Goal: Transaction & Acquisition: Purchase product/service

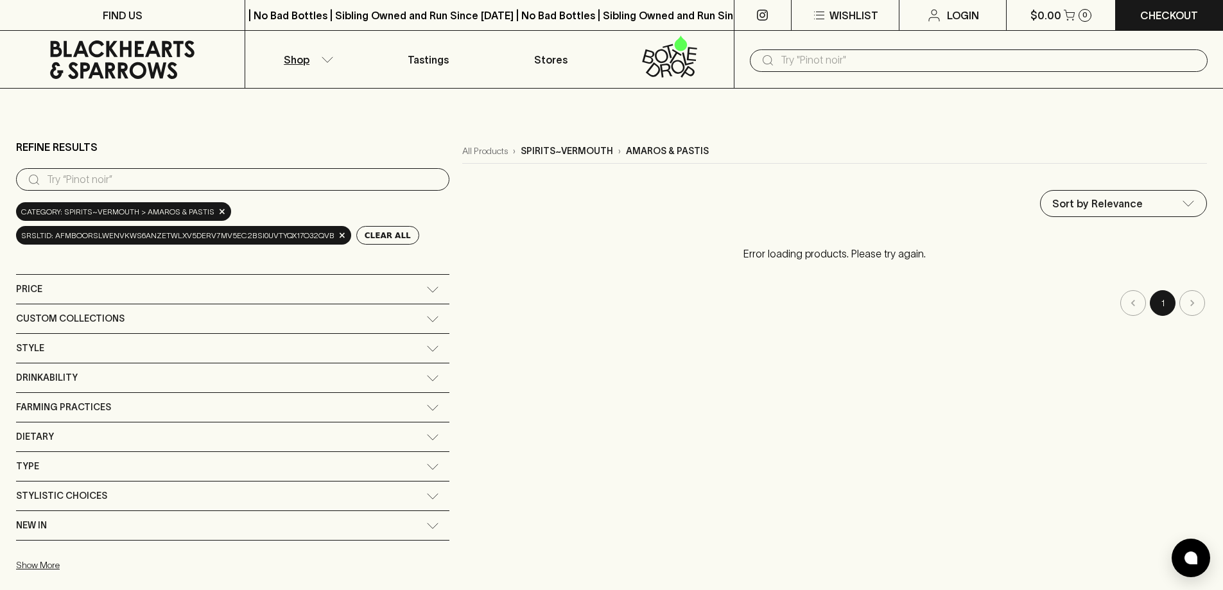
click at [123, 173] on input "search" at bounding box center [243, 179] width 392 height 21
type input "[PERSON_NAME]"
click at [46, 350] on div "Style" at bounding box center [221, 348] width 410 height 16
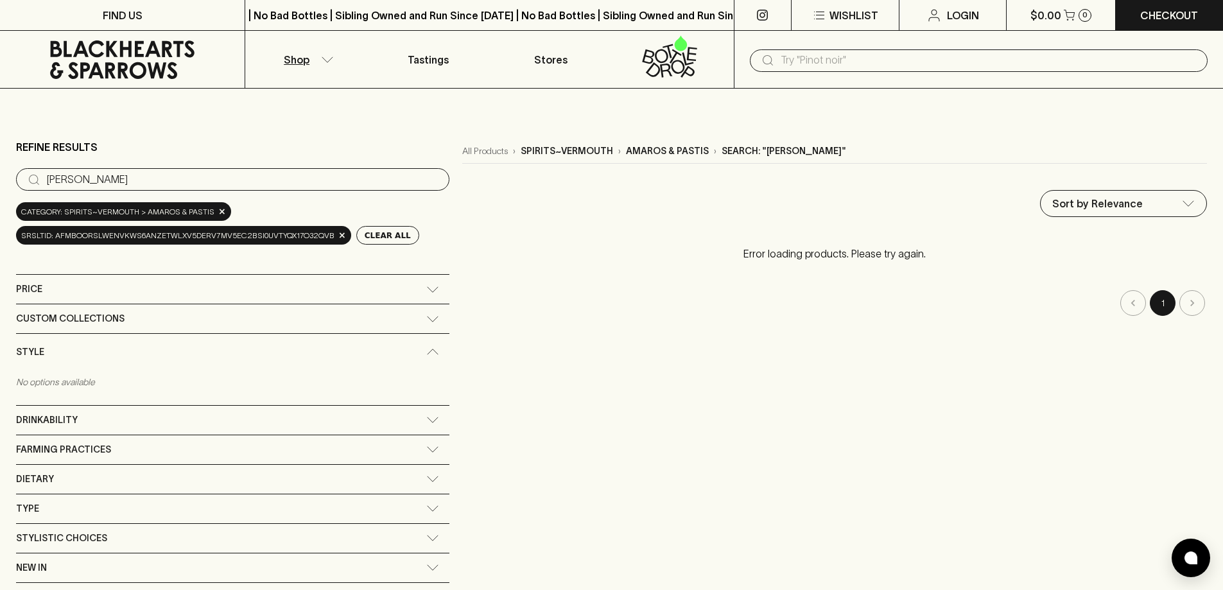
click at [96, 51] on icon at bounding box center [122, 59] width 225 height 39
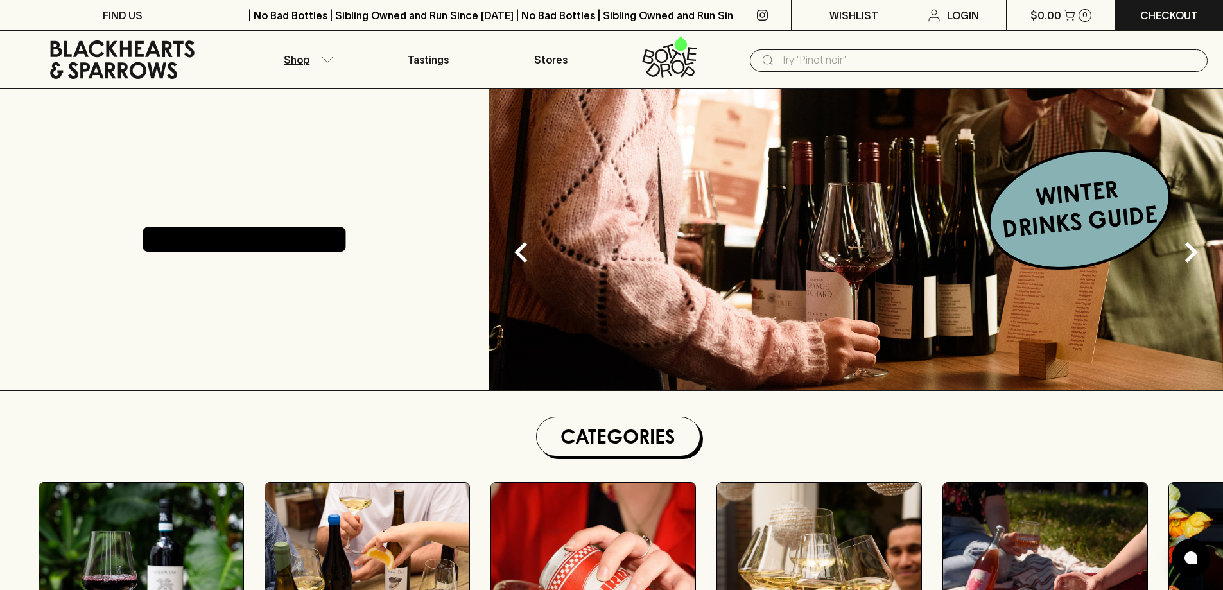
click at [322, 64] on button "Shop" at bounding box center [306, 59] width 122 height 57
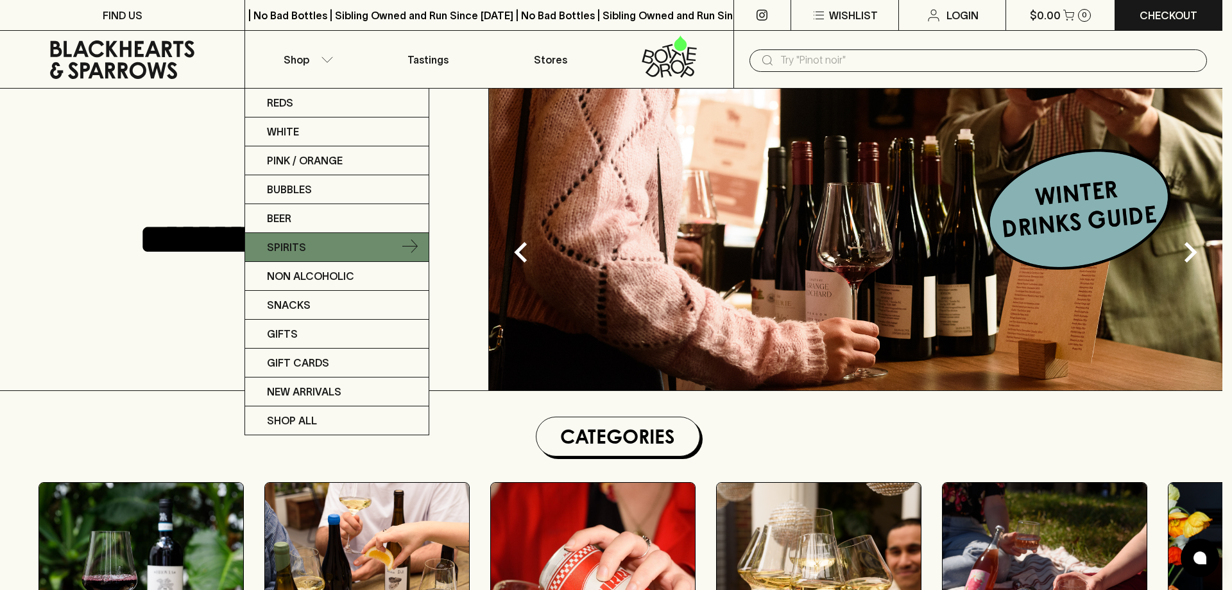
click at [293, 255] on p "Spirits" at bounding box center [286, 246] width 39 height 15
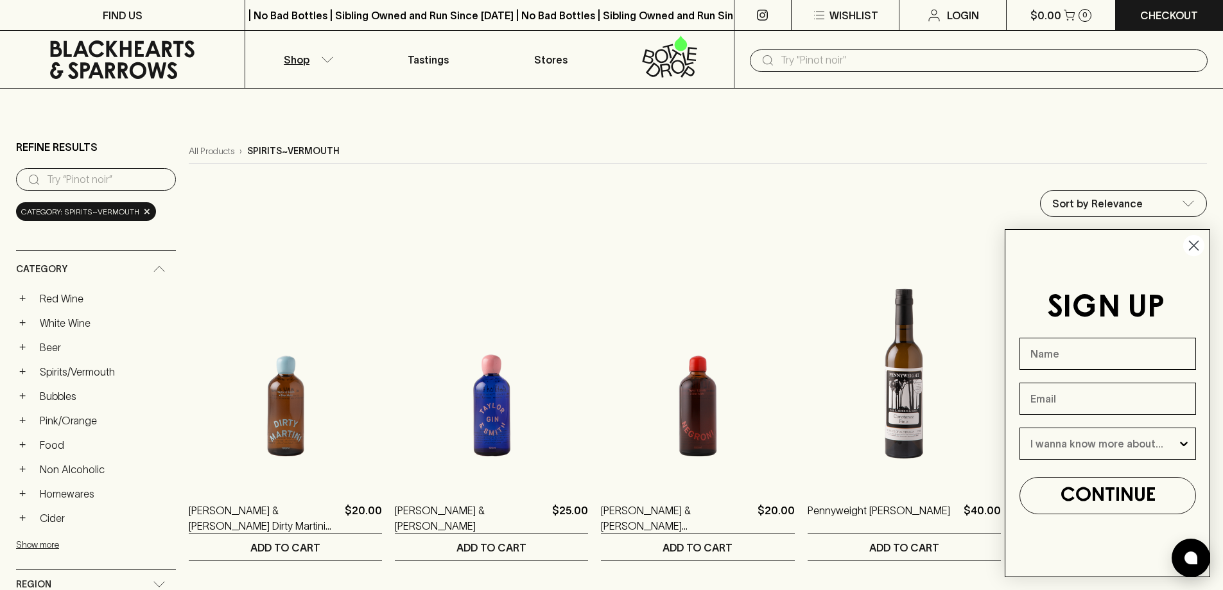
click at [1199, 254] on circle "Close dialog" at bounding box center [1193, 245] width 21 height 21
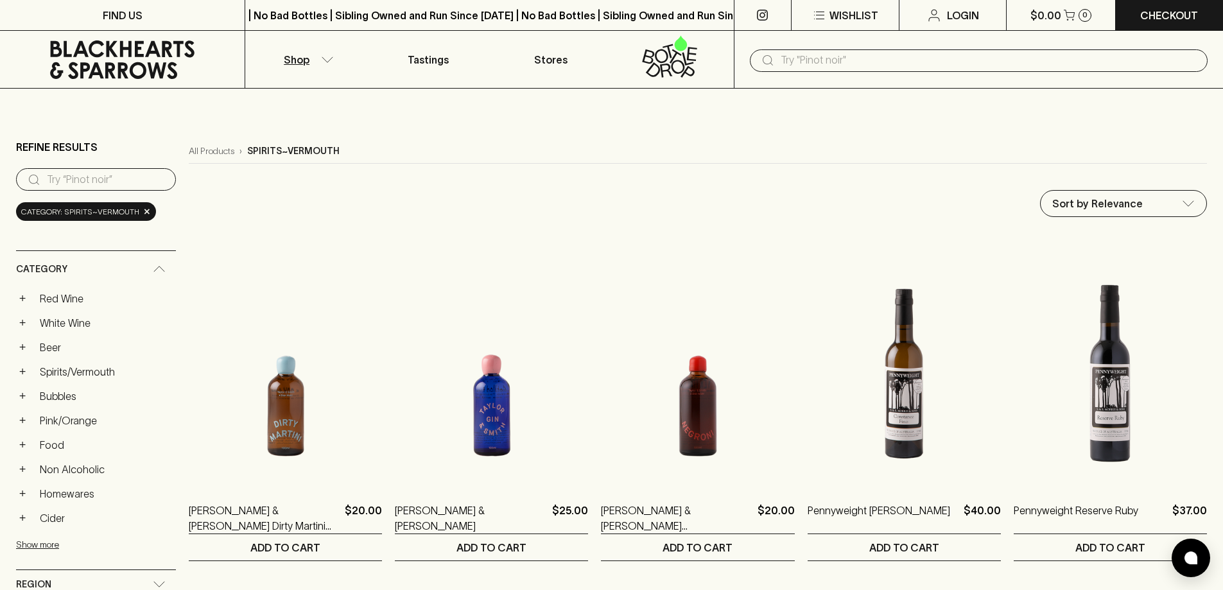
click at [105, 175] on input "search" at bounding box center [106, 179] width 119 height 21
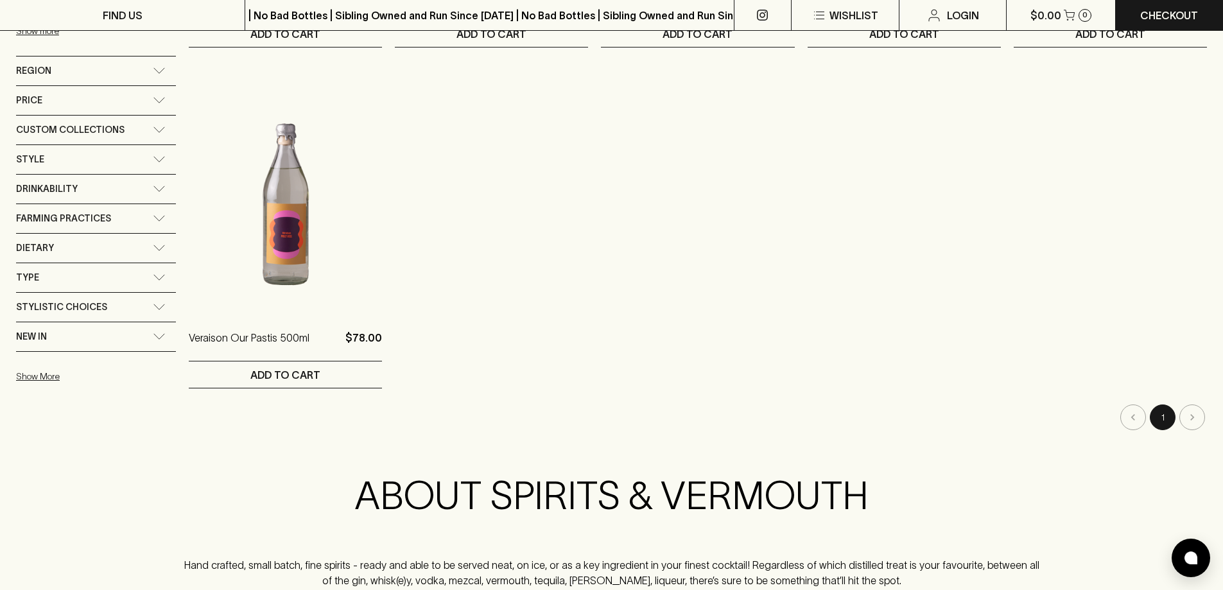
scroll to position [834, 0]
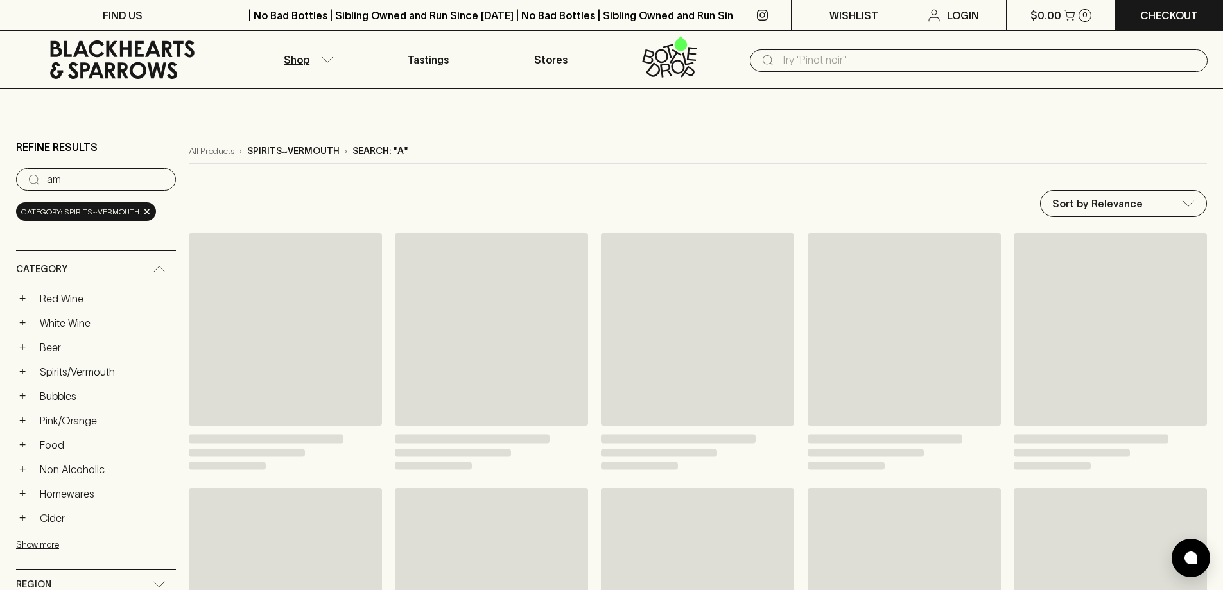
type input "a"
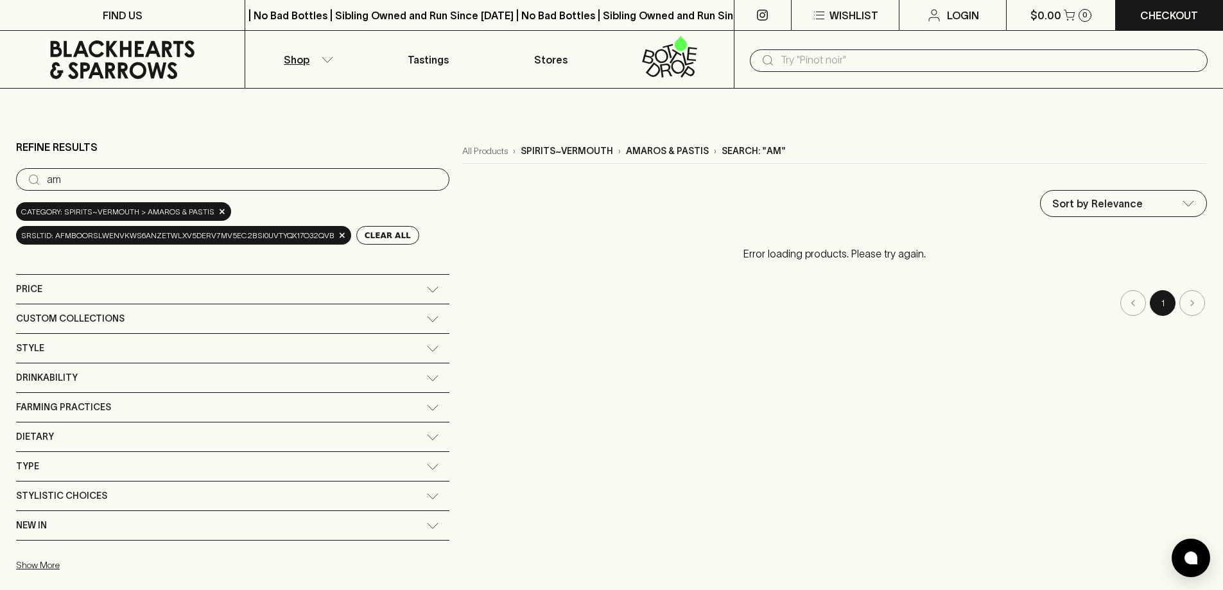
type input "a"
